Goal: Task Accomplishment & Management: Use online tool/utility

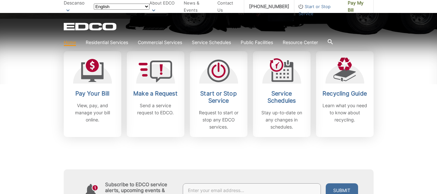
scroll to position [196, 0]
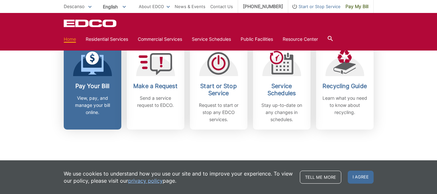
click at [94, 75] on span at bounding box center [92, 63] width 23 height 25
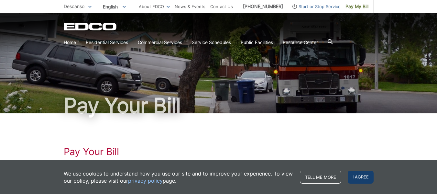
click at [365, 176] on span "I agree" at bounding box center [361, 177] width 26 height 13
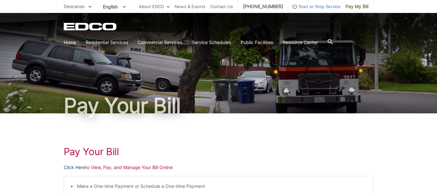
click at [74, 165] on link "Click Here" at bounding box center [75, 167] width 22 height 7
